Goal: Answer question/provide support

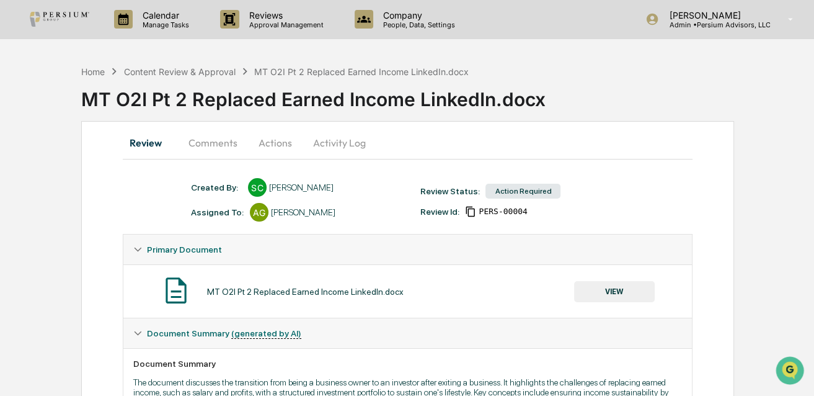
click at [192, 136] on button "Comments" at bounding box center [213, 143] width 69 height 30
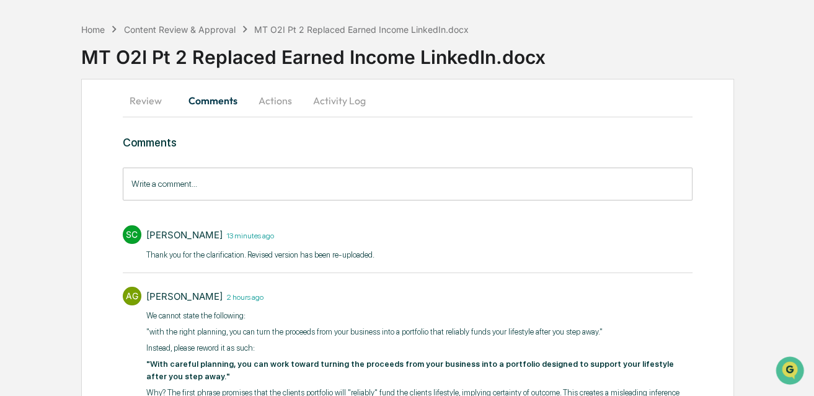
scroll to position [99, 0]
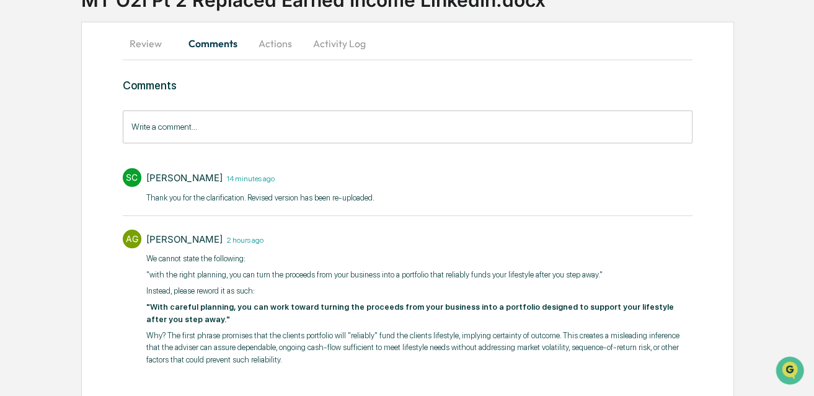
click at [518, 259] on p "We cannot state the following:" at bounding box center [419, 258] width 546 height 12
click at [481, 332] on p "Why? The first phrase promises that the clients portfolio will "reliably" fund …" at bounding box center [419, 347] width 546 height 37
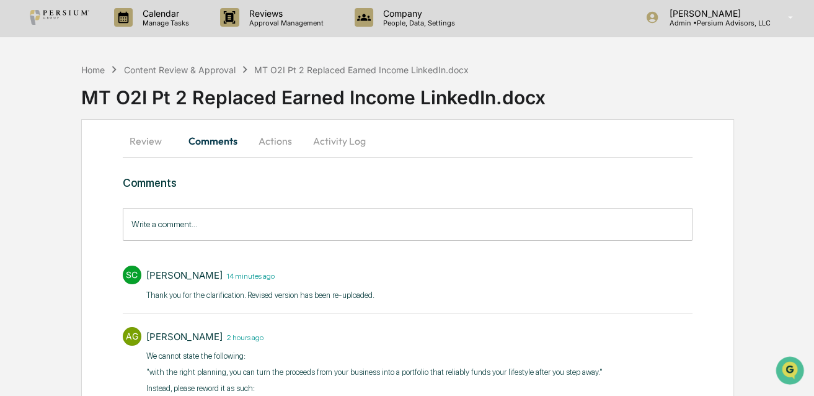
scroll to position [0, 0]
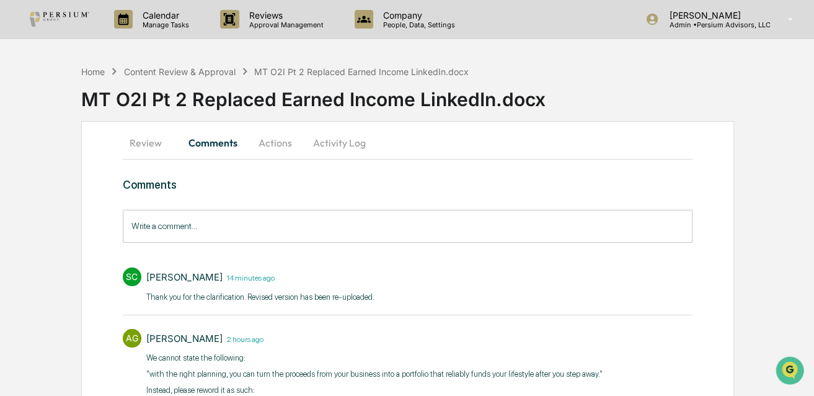
click at [280, 144] on button "Actions" at bounding box center [275, 143] width 56 height 30
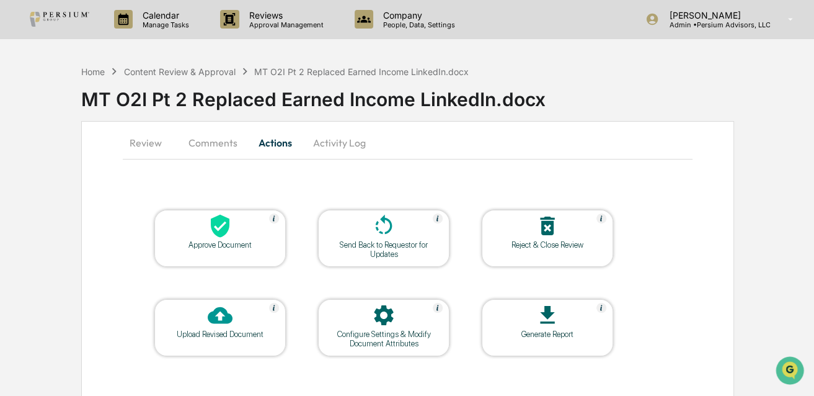
click at [403, 336] on div "Configure Settings & Modify Document Attributes" at bounding box center [384, 338] width 112 height 19
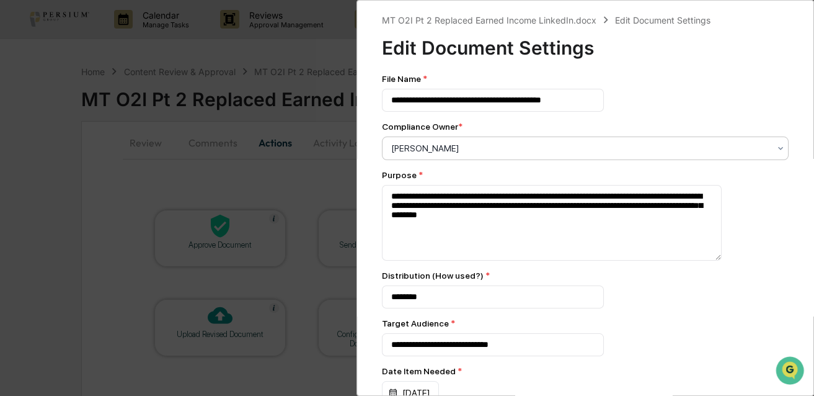
click at [429, 141] on div "[PERSON_NAME]" at bounding box center [580, 148] width 391 height 17
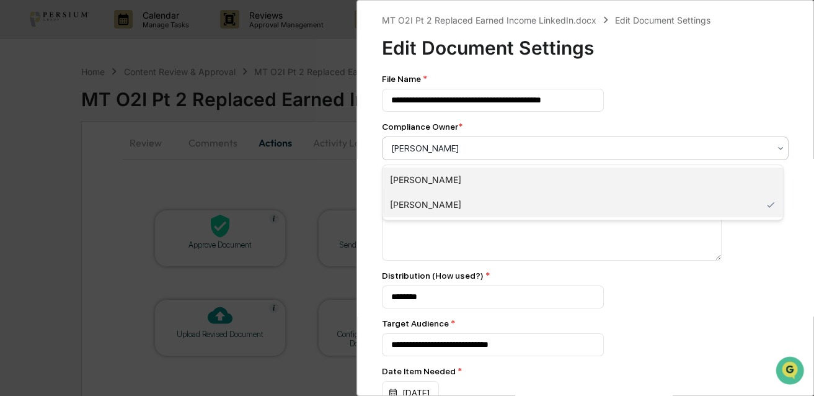
click at [448, 173] on div "[PERSON_NAME]" at bounding box center [583, 179] width 401 height 25
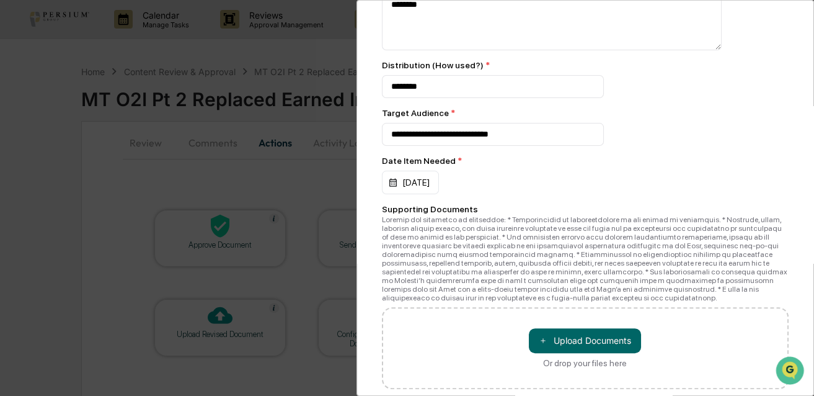
scroll to position [248, 0]
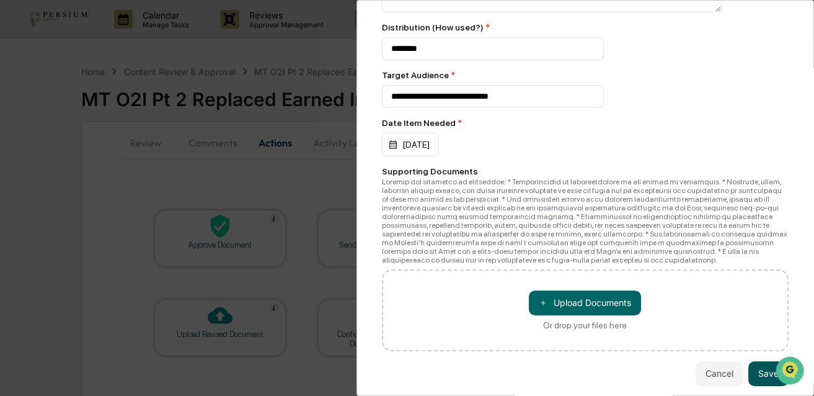
click at [757, 377] on button "Save" at bounding box center [769, 373] width 40 height 25
click at [200, 138] on div "**********" at bounding box center [407, 198] width 814 height 396
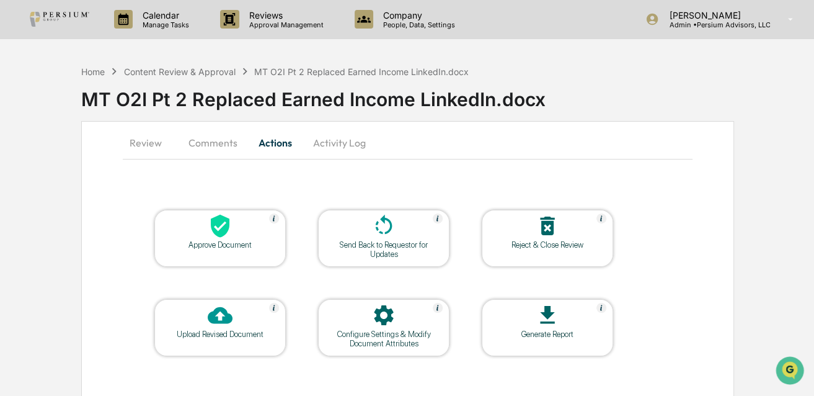
click at [206, 145] on button "Comments" at bounding box center [213, 143] width 69 height 30
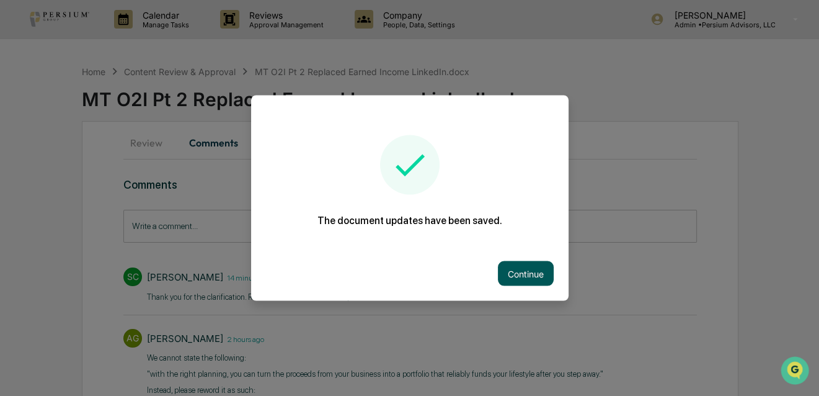
click at [538, 274] on button "Continue" at bounding box center [526, 273] width 56 height 25
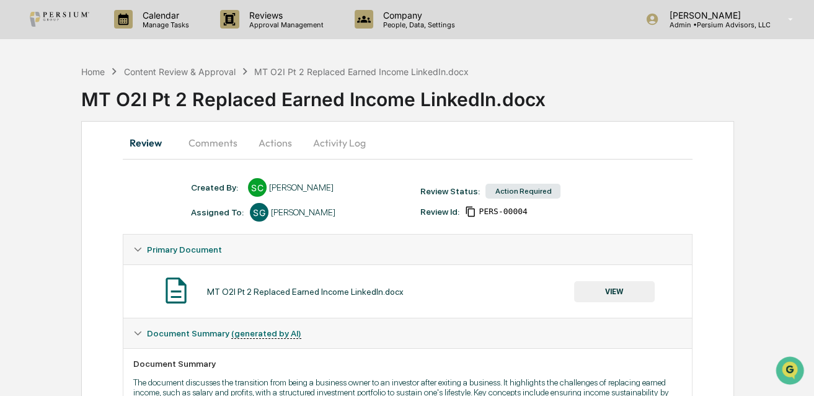
click at [213, 138] on button "Comments" at bounding box center [213, 143] width 69 height 30
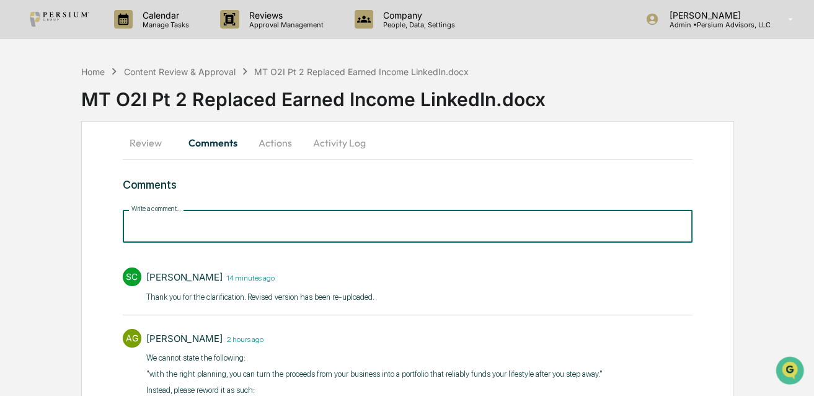
click at [185, 238] on input "Write a comment..." at bounding box center [408, 226] width 570 height 33
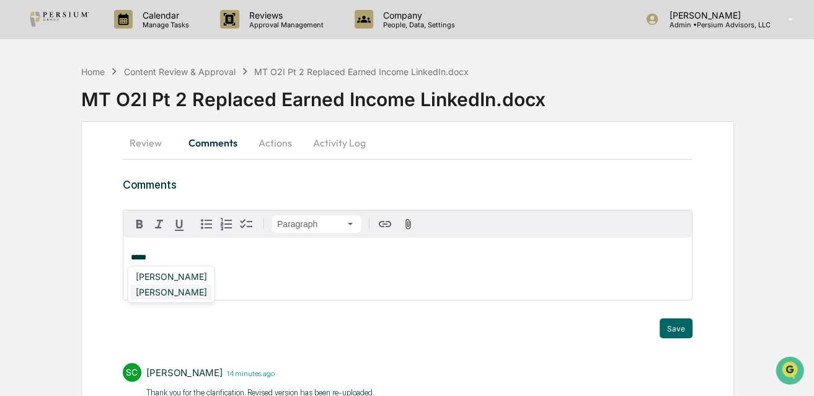
click at [176, 292] on div "[PERSON_NAME]" at bounding box center [171, 292] width 81 height 16
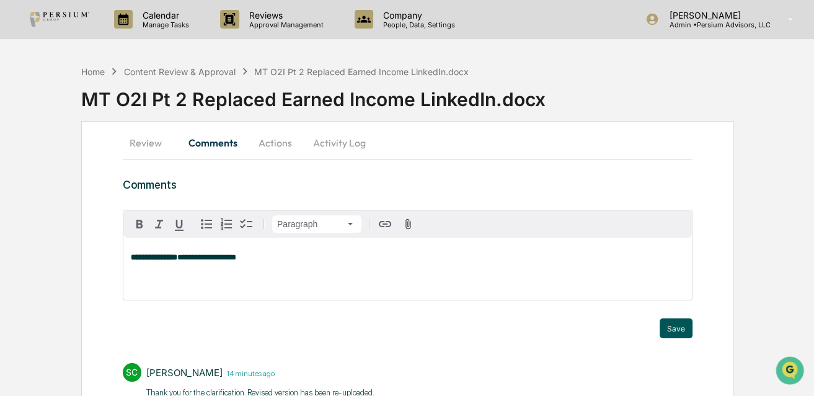
click at [687, 331] on button "Save" at bounding box center [676, 328] width 33 height 20
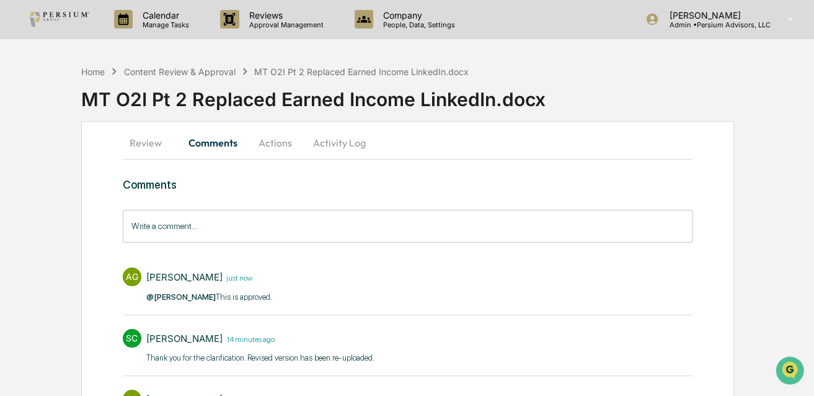
click at [147, 144] on button "Review" at bounding box center [151, 143] width 56 height 30
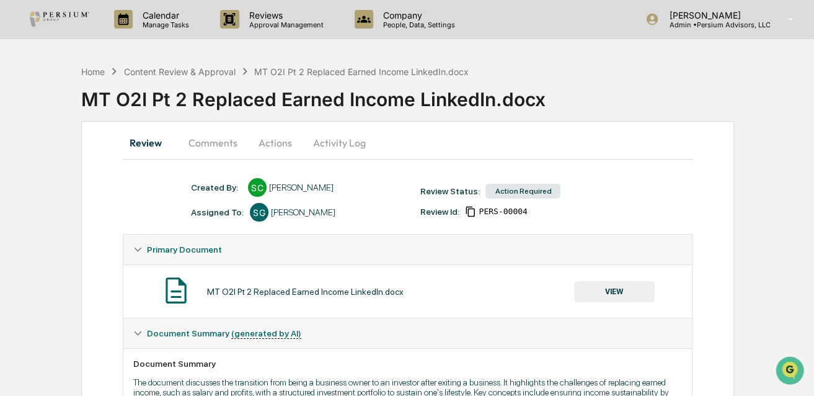
click at [621, 295] on button "VIEW" at bounding box center [614, 291] width 81 height 21
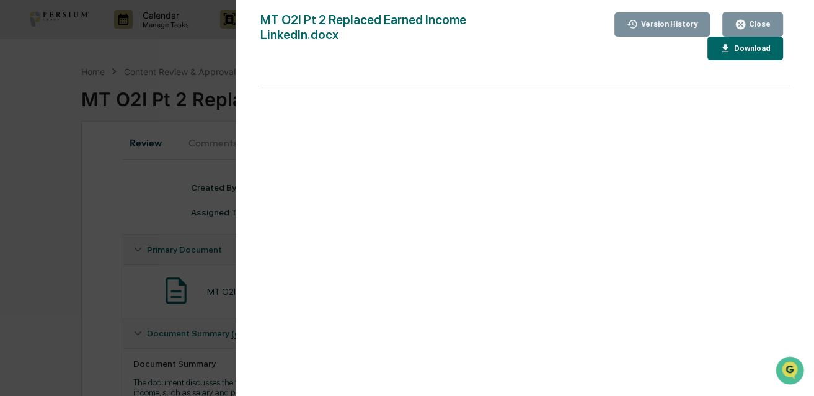
click at [19, 228] on div "Version History [DATE] 06:15 PM [PERSON_NAME] [DATE] 06:00 PM [PERSON_NAME] Cor…" at bounding box center [407, 198] width 814 height 396
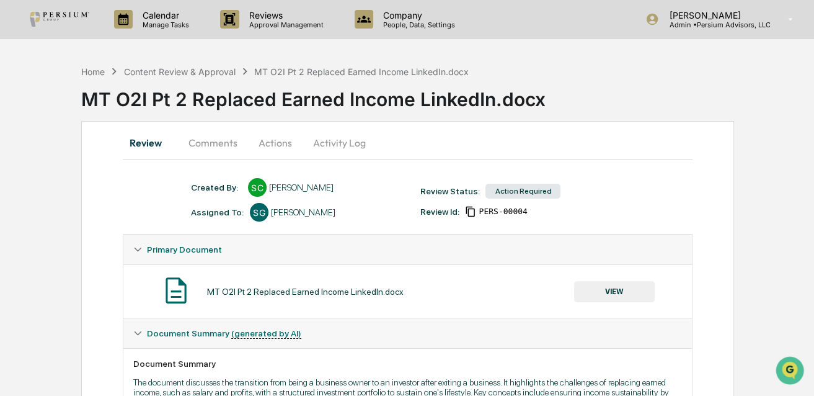
click at [192, 65] on div "Home Content Review & Approval MT O2I Pt 2 Replaced Earned Income LinkedIn.docx" at bounding box center [275, 72] width 388 height 14
click at [176, 70] on div "Content Review & Approval" at bounding box center [180, 71] width 112 height 11
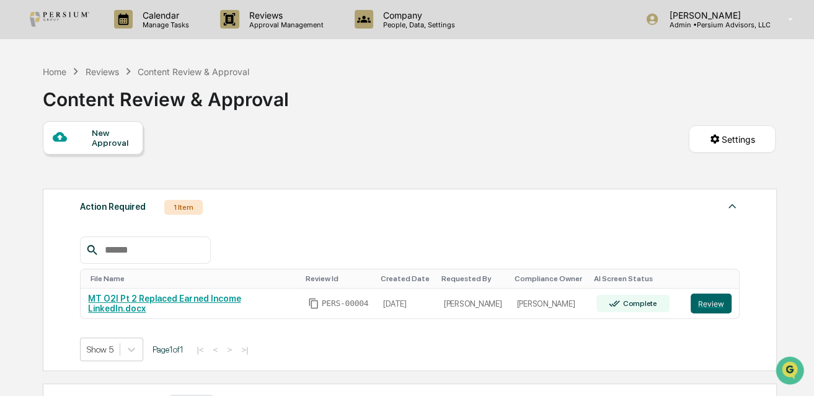
click at [388, 135] on div "New Approval Settings" at bounding box center [409, 151] width 733 height 61
